Goal: Navigation & Orientation: Locate item on page

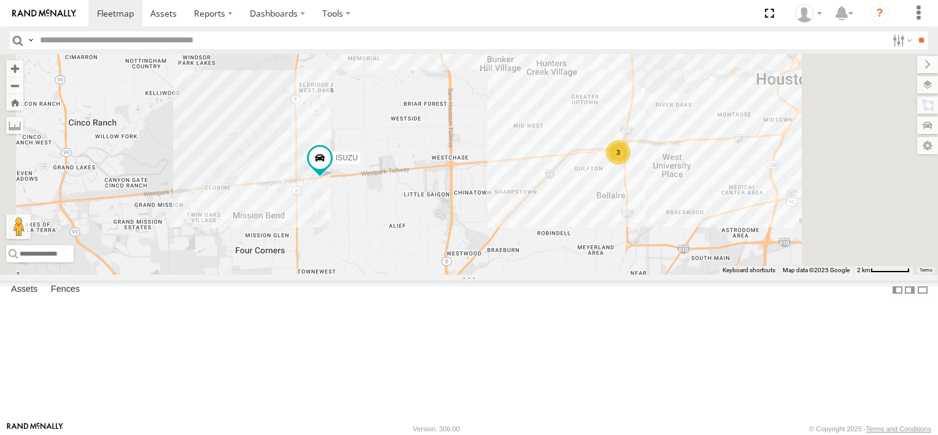
click at [0, 0] on div "Common Bond" at bounding box center [0, 0] width 0 height 0
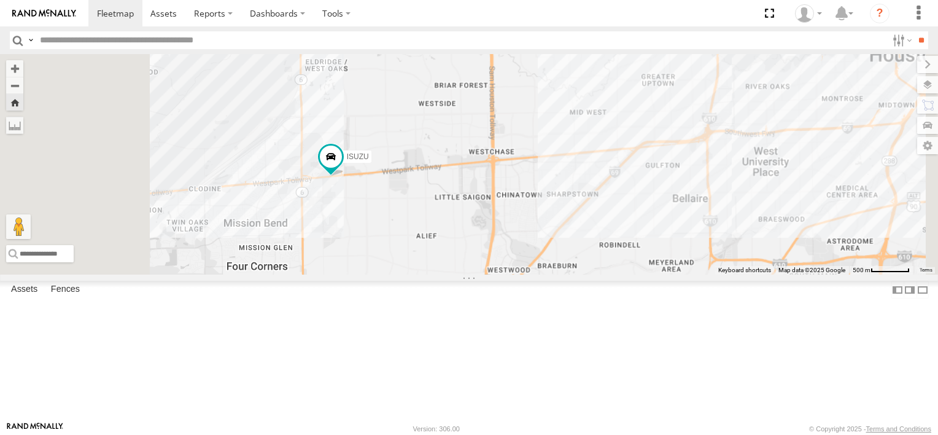
click at [0, 0] on div "Common Bond" at bounding box center [0, 0] width 0 height 0
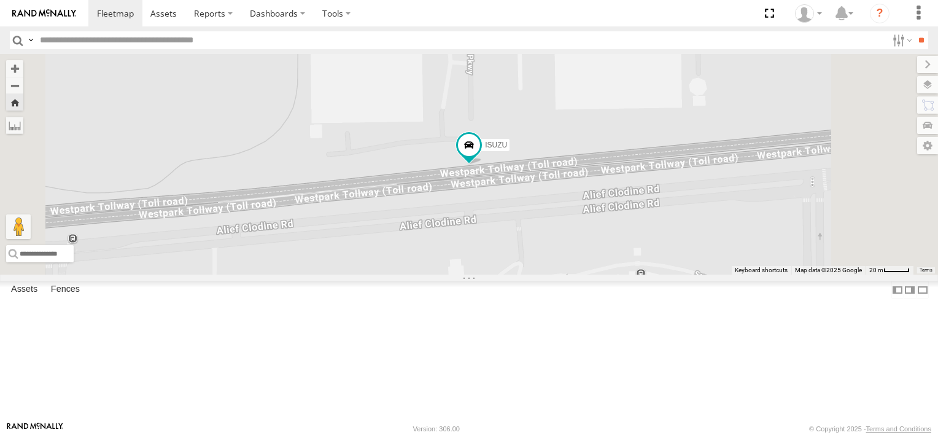
click at [0, 0] on div "Common Bond" at bounding box center [0, 0] width 0 height 0
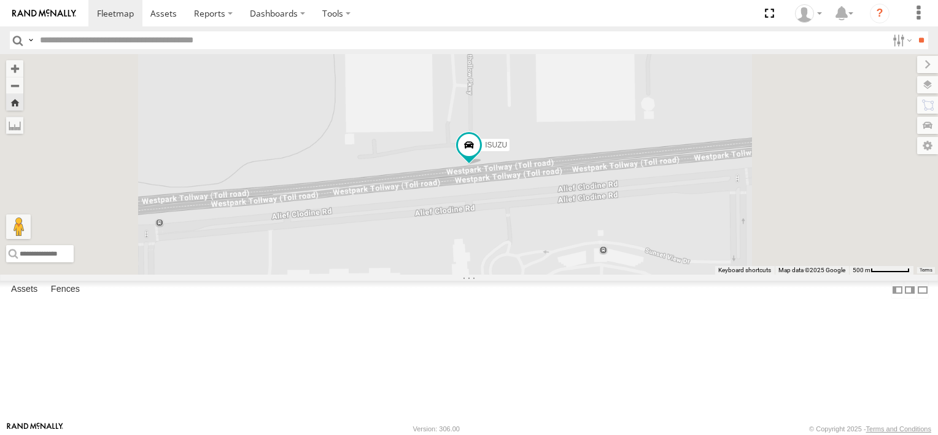
click at [0, 0] on div "Common Bond" at bounding box center [0, 0] width 0 height 0
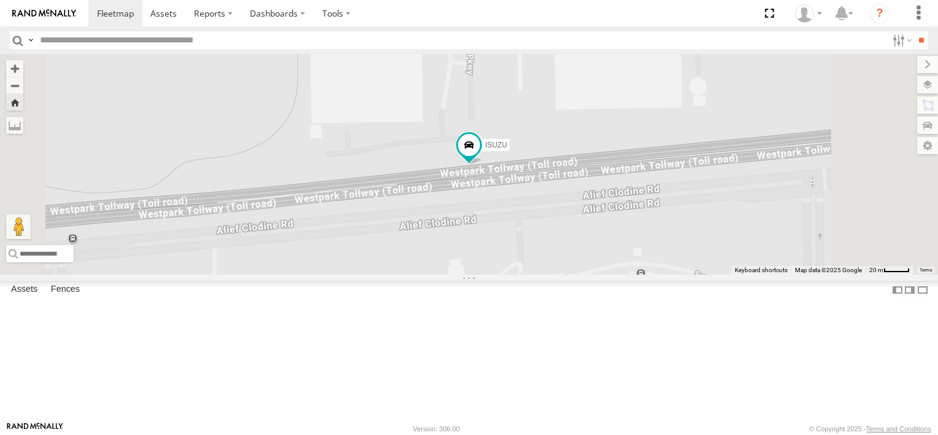
click at [0, 0] on span at bounding box center [0, 0] width 0 height 0
click at [0, 0] on link at bounding box center [0, 0] width 0 height 0
click at [507, 149] on span "ISUZU" at bounding box center [496, 144] width 22 height 9
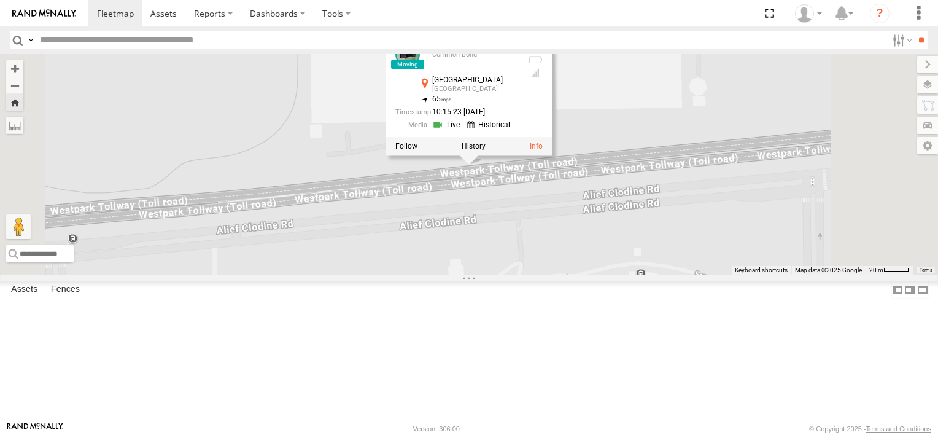
click at [736, 176] on div "ISUZU ISUZU Common Bond Westpark Tlwy Houston 29.7122 , -95.63091 65 10:15:23 0…" at bounding box center [469, 164] width 938 height 220
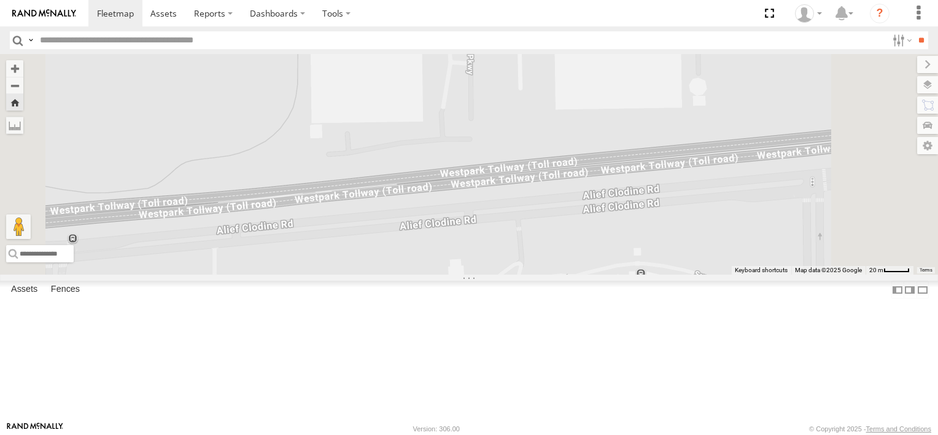
click at [65, 6] on link at bounding box center [44, 13] width 88 height 26
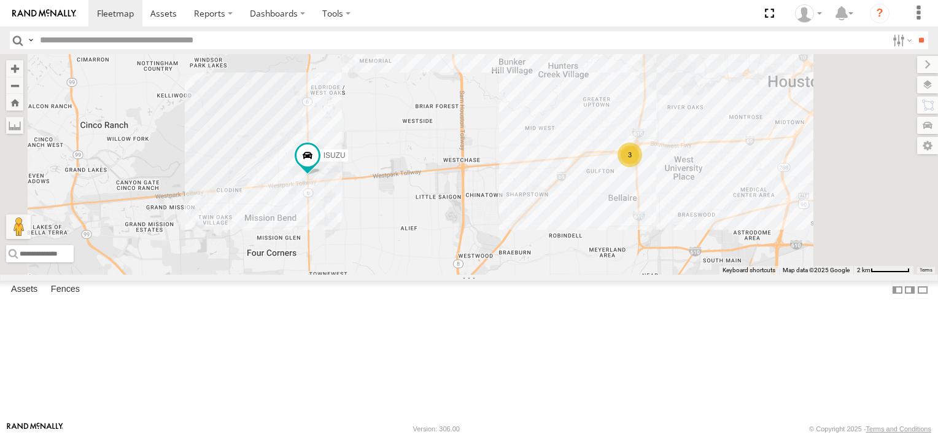
click at [463, 271] on div "3 ISUZU" at bounding box center [469, 164] width 938 height 220
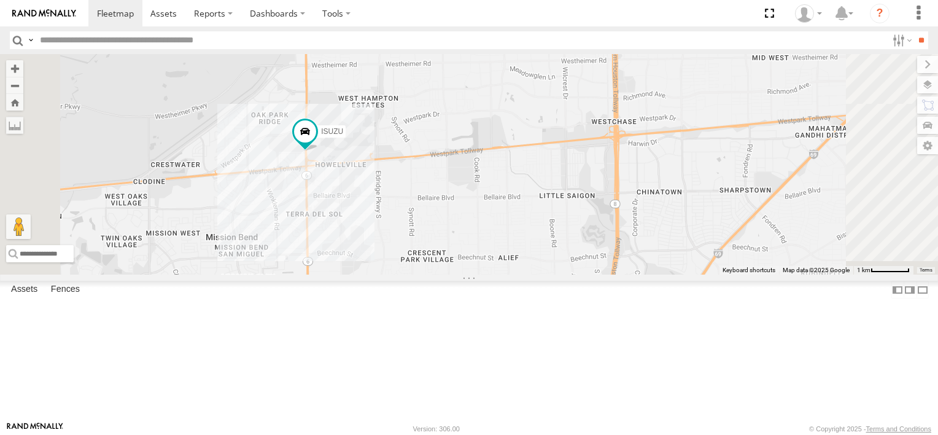
click at [459, 271] on div "ISUZU" at bounding box center [469, 164] width 938 height 220
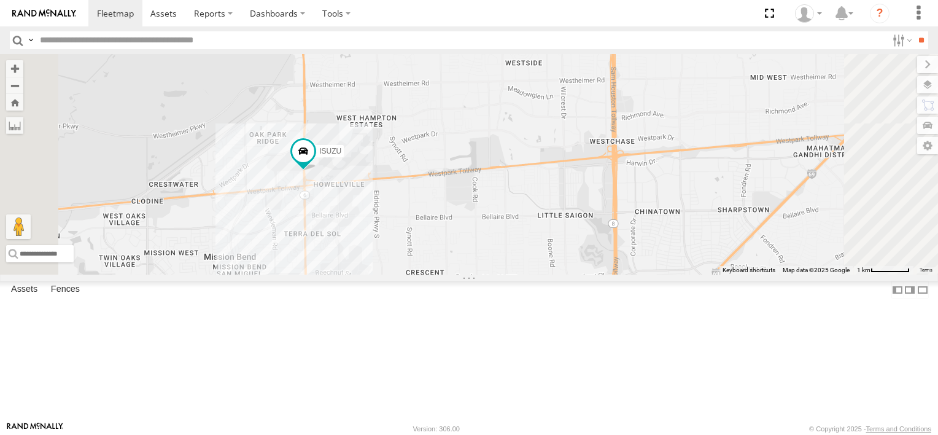
drag, startPoint x: 459, startPoint y: 271, endPoint x: 457, endPoint y: 293, distance: 21.6
click at [457, 274] on div "ISUZU" at bounding box center [469, 164] width 938 height 220
click at [453, 274] on div "ISUZU" at bounding box center [469, 164] width 938 height 220
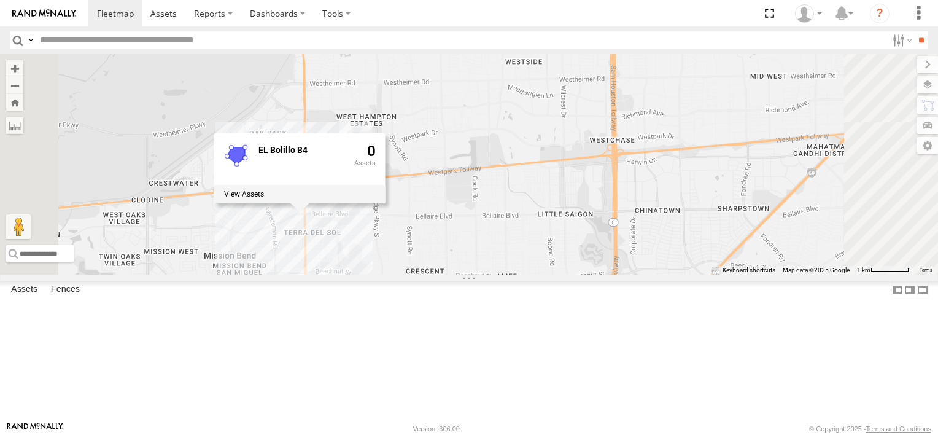
click at [435, 274] on div "ISUZU EL Bolillo B4 0" at bounding box center [469, 164] width 938 height 220
